Goal: Task Accomplishment & Management: Complete application form

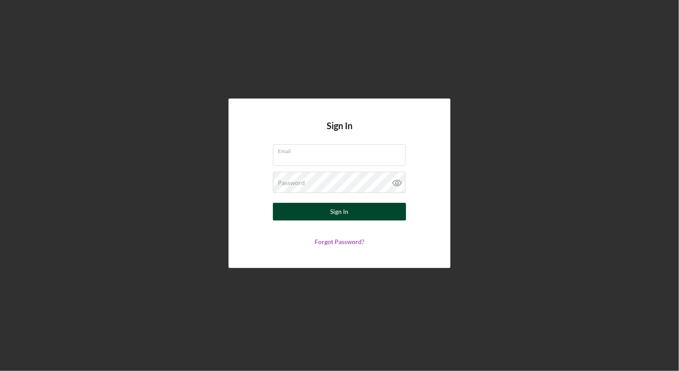
type input "[EMAIL_ADDRESS][DOMAIN_NAME]"
click at [334, 212] on div "Sign In" at bounding box center [340, 212] width 18 height 18
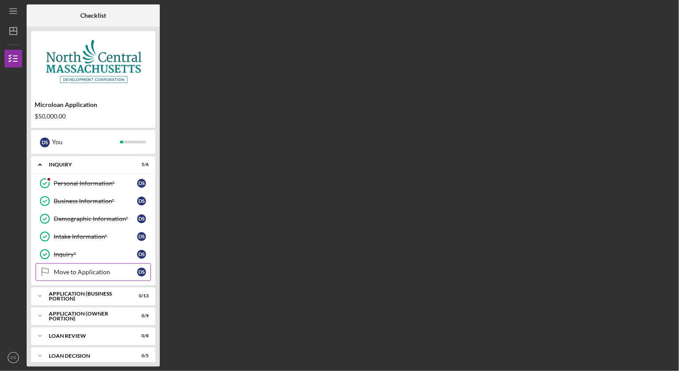
click at [87, 271] on div "Move to Application" at bounding box center [95, 271] width 83 height 7
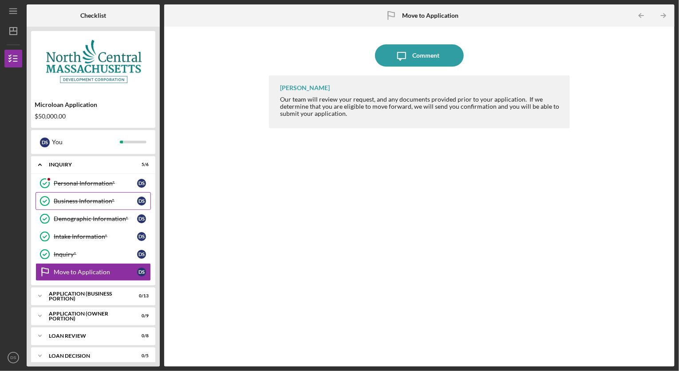
click at [94, 202] on div "Business Information*" at bounding box center [95, 200] width 83 height 7
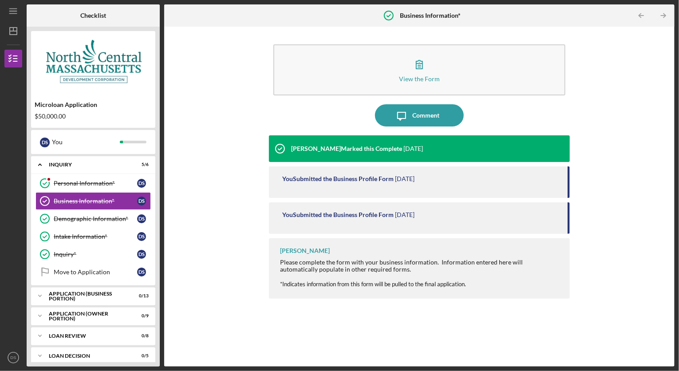
click at [333, 178] on div "You Submitted the Business Profile Form" at bounding box center [337, 178] width 111 height 7
click at [74, 294] on div "APPLICATION (BUSINESS PORTION)" at bounding box center [96, 295] width 95 height 5
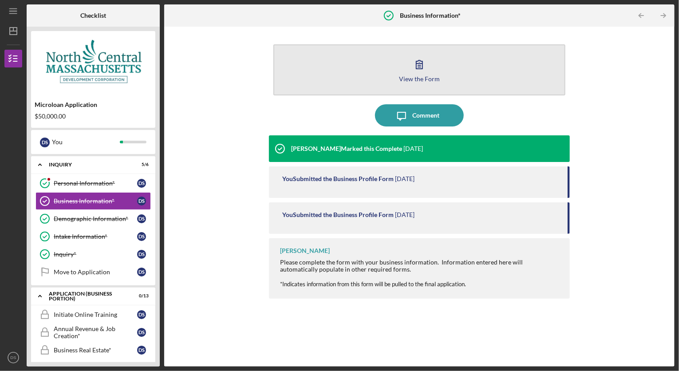
click at [417, 75] on div "View the Form" at bounding box center [419, 78] width 41 height 7
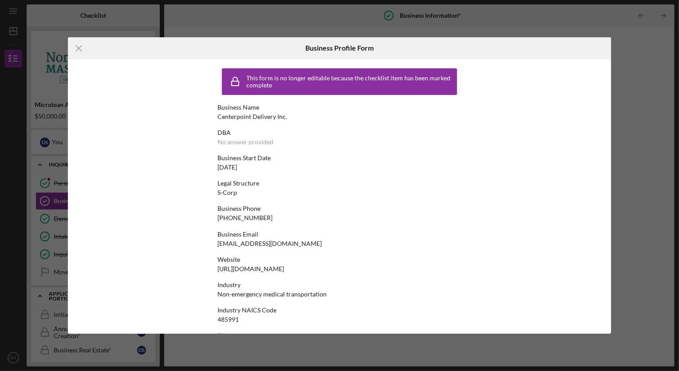
click at [648, 104] on div "Icon/Menu Close Business Profile Form This form is no longer editable because t…" at bounding box center [339, 185] width 679 height 371
click at [74, 48] on icon "Icon/Menu Close" at bounding box center [79, 48] width 22 height 22
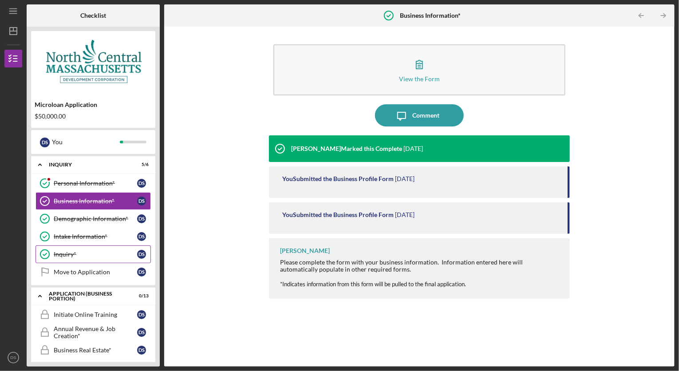
click at [79, 252] on div "Inquiry*" at bounding box center [95, 254] width 83 height 7
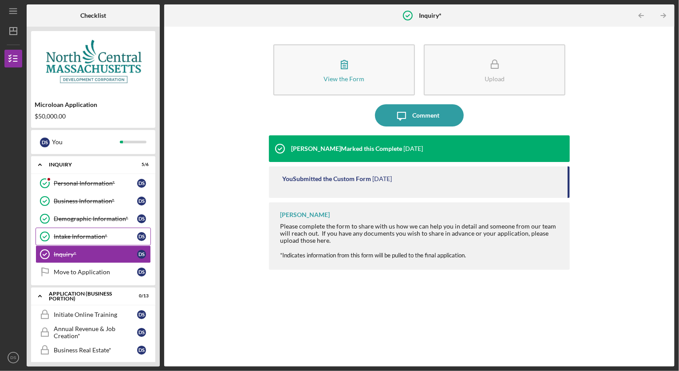
click at [66, 234] on div "Intake Information*" at bounding box center [95, 236] width 83 height 7
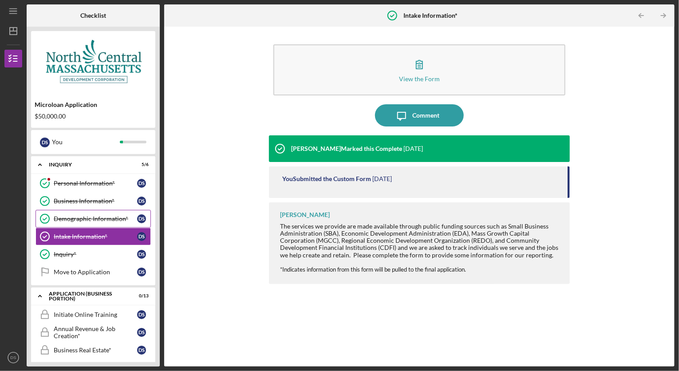
click at [100, 219] on div "Demographic Information*" at bounding box center [95, 218] width 83 height 7
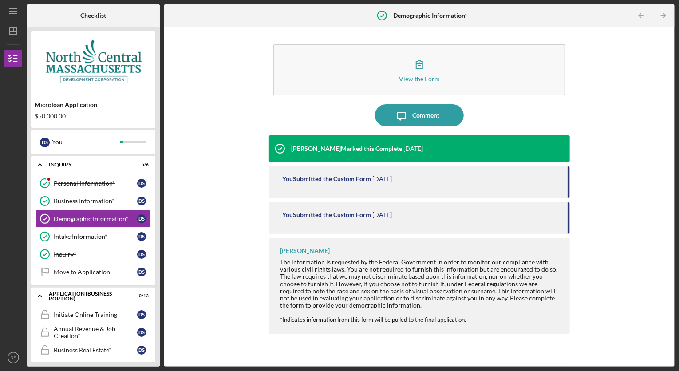
click at [303, 179] on div "You Submitted the Custom Form" at bounding box center [326, 178] width 89 height 7
click at [99, 198] on div "Business Information*" at bounding box center [95, 200] width 83 height 7
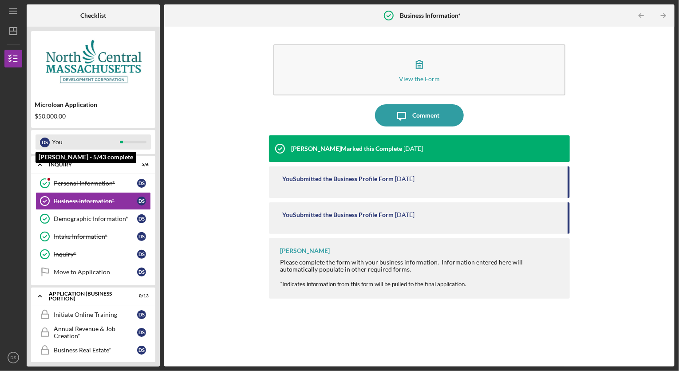
click at [79, 142] on div "You" at bounding box center [86, 141] width 68 height 15
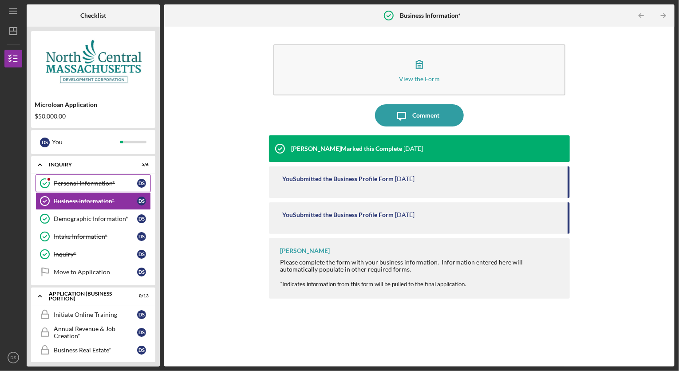
click at [96, 182] on div "Personal Information*" at bounding box center [95, 183] width 83 height 7
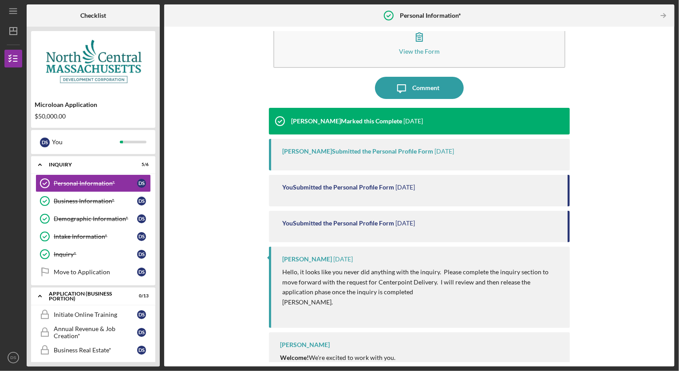
scroll to position [42, 0]
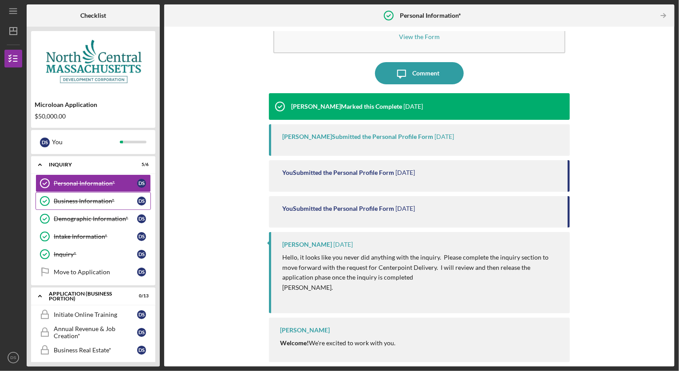
click at [76, 201] on div "Business Information*" at bounding box center [95, 200] width 83 height 7
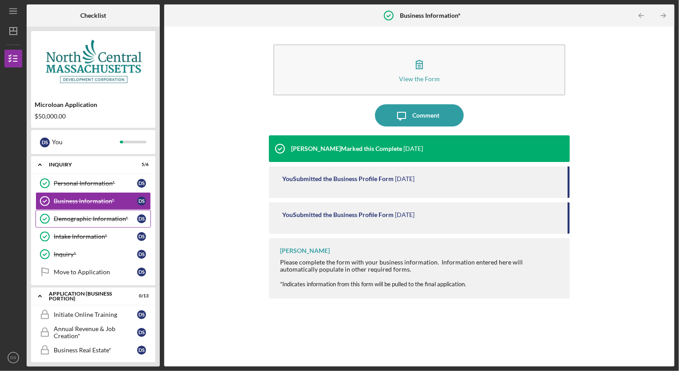
click at [78, 216] on div "Demographic Information*" at bounding box center [95, 218] width 83 height 7
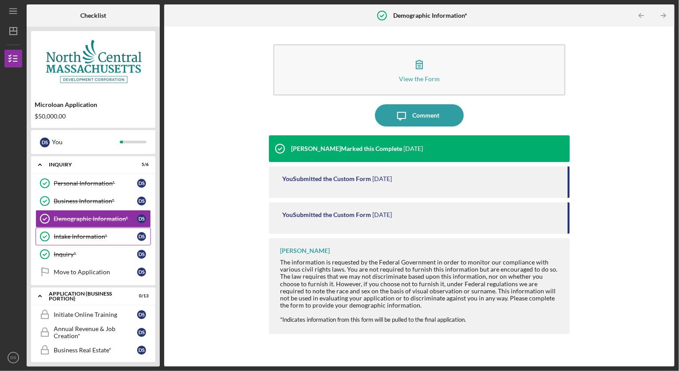
click at [77, 230] on link "Intake Information* Intake Information* D S" at bounding box center [92, 237] width 115 height 18
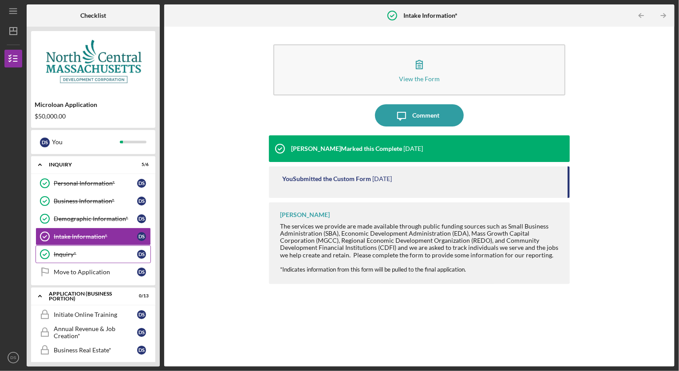
click at [75, 251] on div "Inquiry*" at bounding box center [95, 254] width 83 height 7
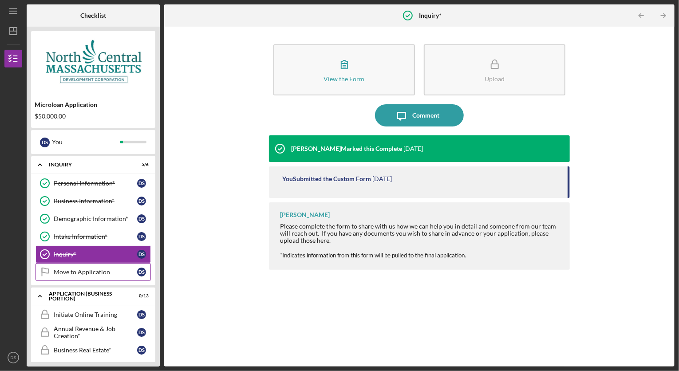
click at [80, 269] on div "Move to Application" at bounding box center [95, 271] width 83 height 7
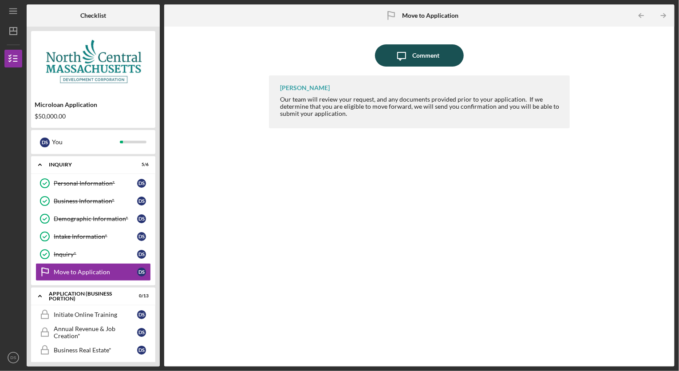
click at [409, 55] on icon "Icon/Message" at bounding box center [401, 55] width 22 height 22
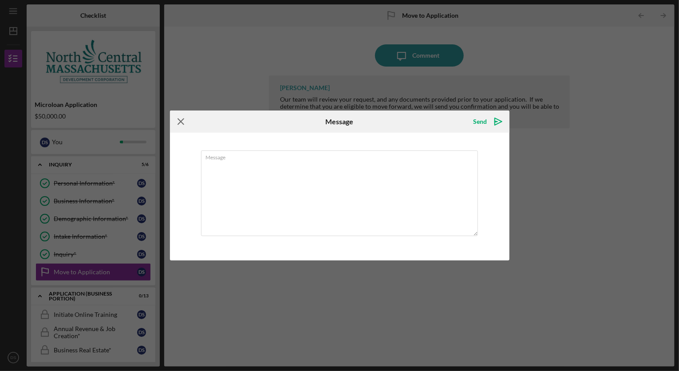
click at [181, 120] on icon "Icon/Menu Close" at bounding box center [181, 121] width 22 height 22
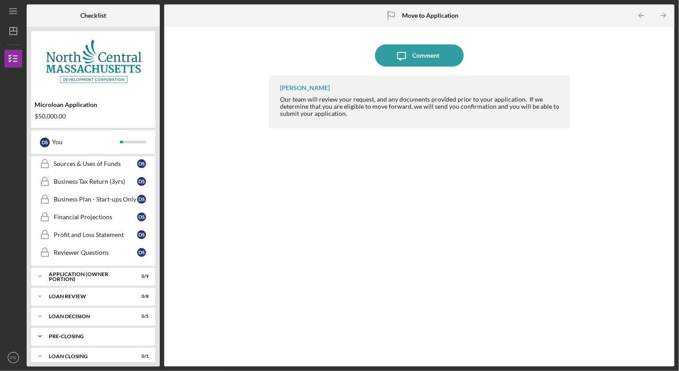
scroll to position [279, 0]
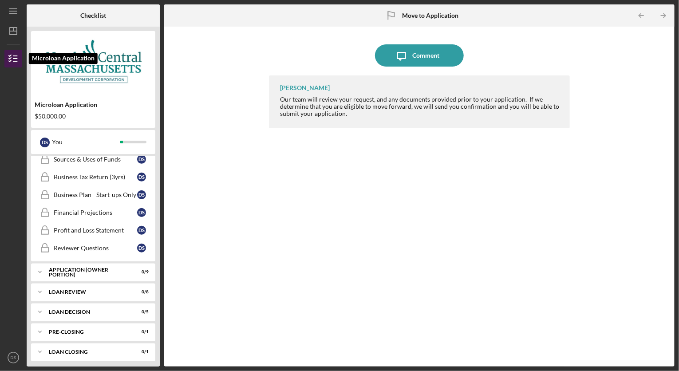
click at [9, 56] on polyline "button" at bounding box center [10, 55] width 2 height 1
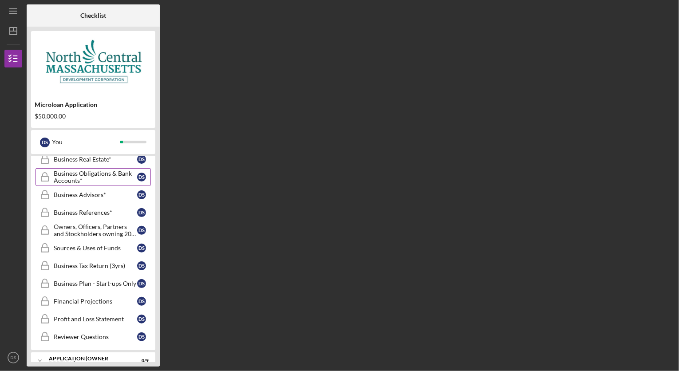
scroll to position [146, 0]
